Goal: Task Accomplishment & Management: Manage account settings

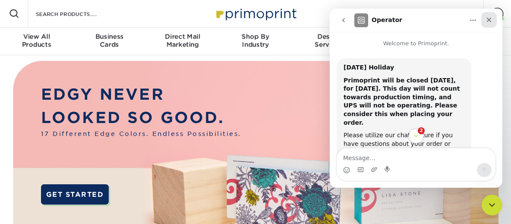
click at [492, 19] on icon "Close" at bounding box center [489, 19] width 7 height 7
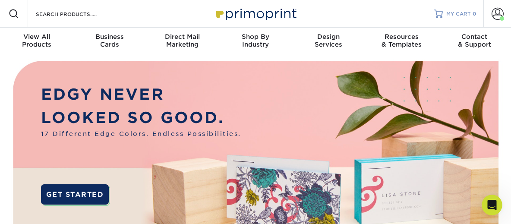
click at [467, 14] on span "MY CART" at bounding box center [459, 13] width 25 height 7
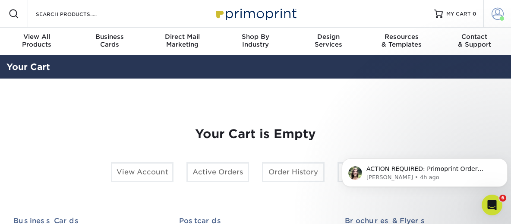
click at [498, 15] on span at bounding box center [498, 14] width 12 height 12
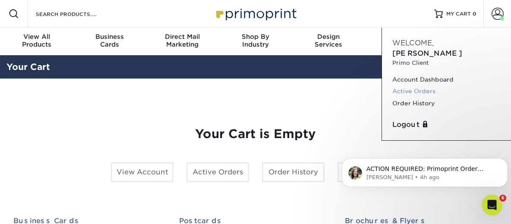
click at [427, 86] on link "Active Orders" at bounding box center [447, 92] width 108 height 12
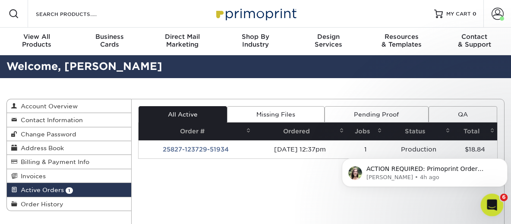
click at [493, 204] on icon "Open Intercom Messenger" at bounding box center [491, 204] width 14 height 14
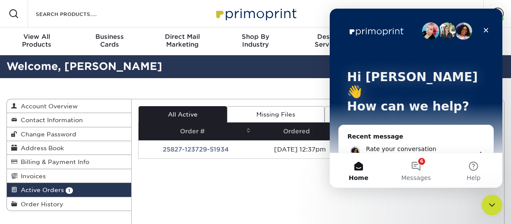
scroll to position [130, 0]
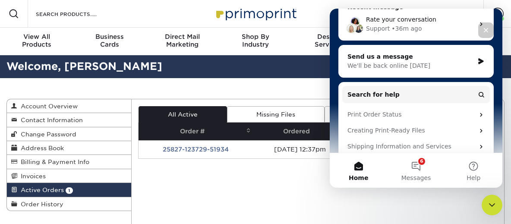
click at [426, 61] on div "We'll be back online tomorrow" at bounding box center [411, 65] width 127 height 9
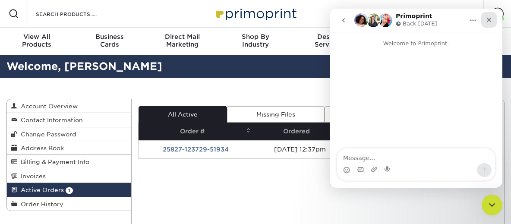
click at [492, 20] on icon "Close" at bounding box center [489, 19] width 7 height 7
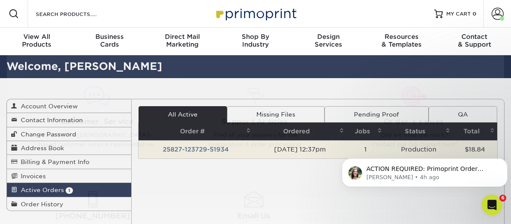
scroll to position [0, 0]
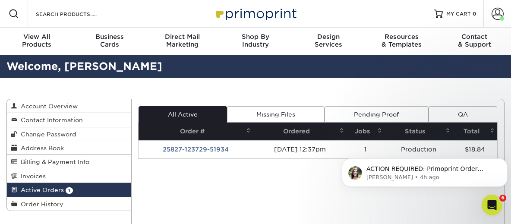
click at [92, 188] on link "Active Orders 1" at bounding box center [69, 190] width 124 height 14
